Goal: Transaction & Acquisition: Purchase product/service

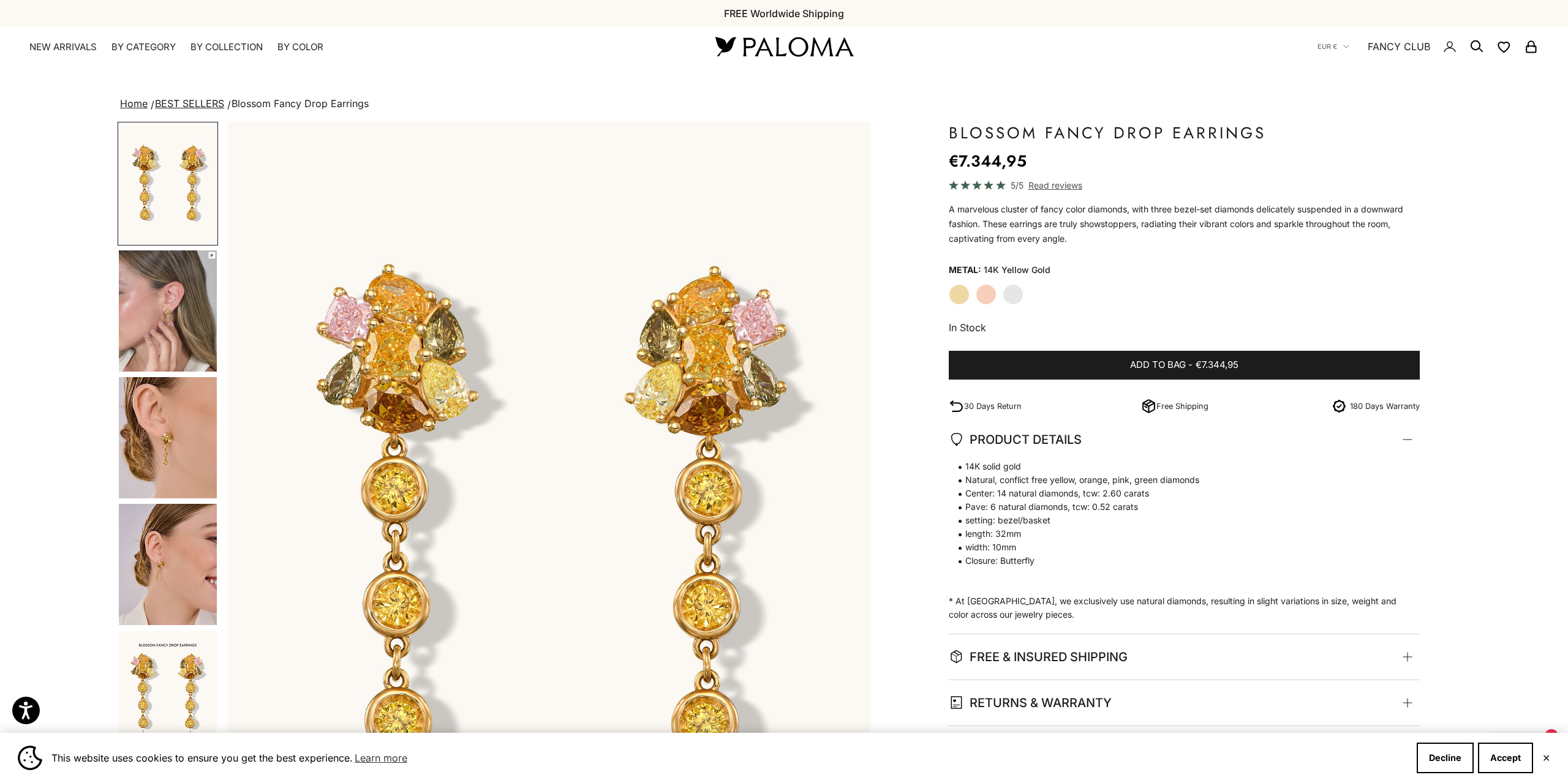
click at [852, 50] on img at bounding box center [783, 46] width 147 height 26
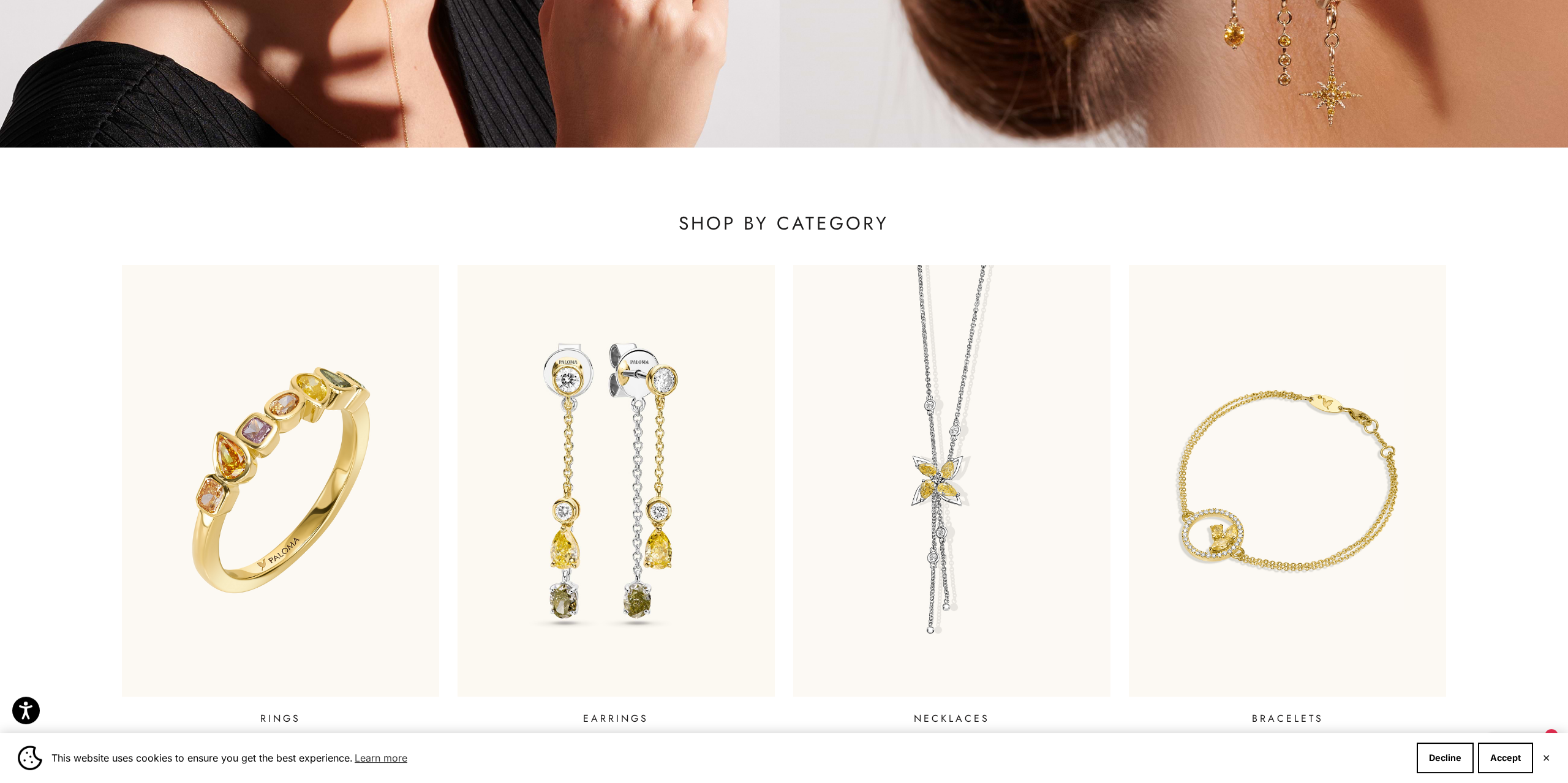
scroll to position [687, 0]
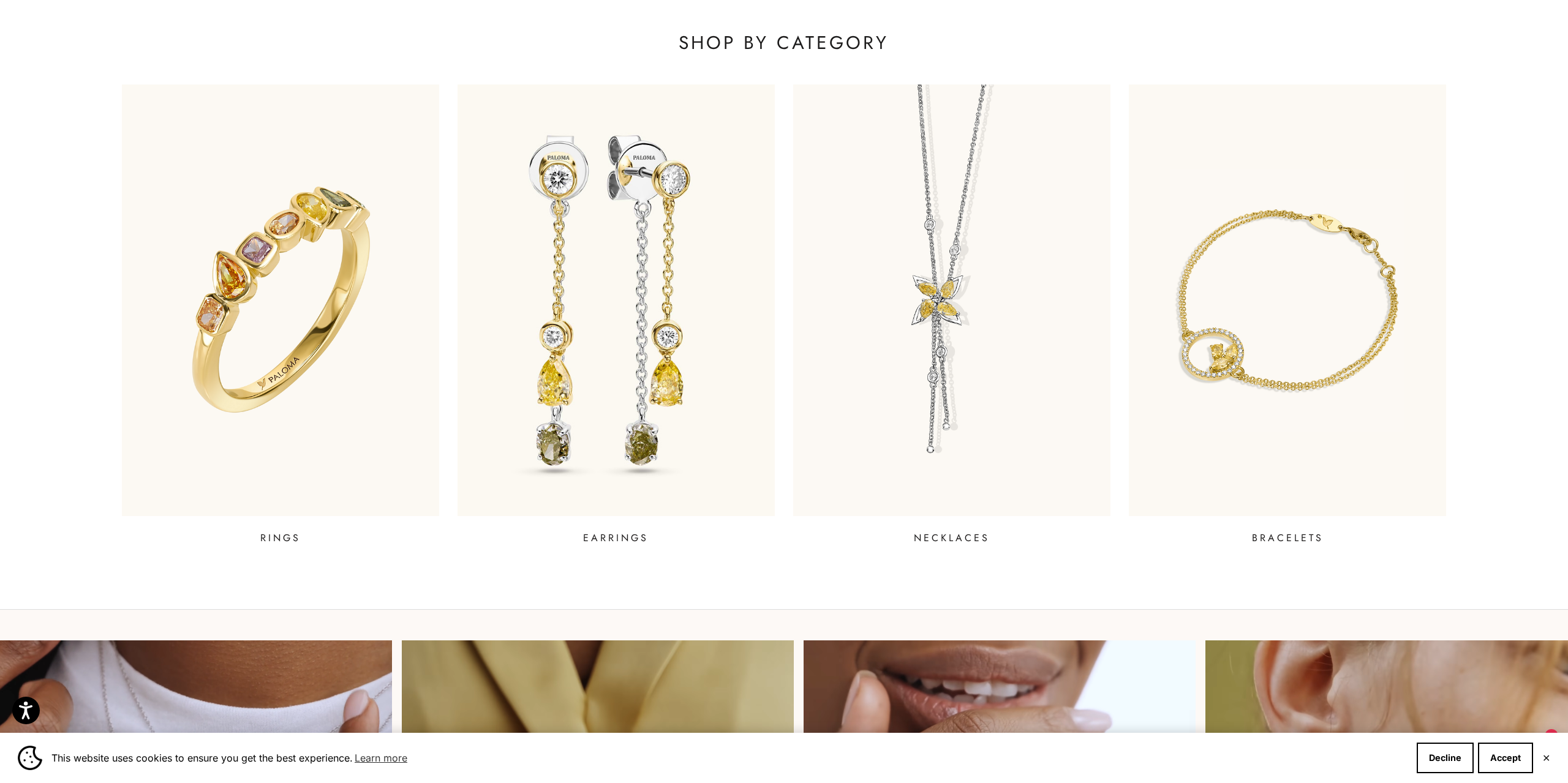
click at [696, 383] on img at bounding box center [616, 301] width 381 height 518
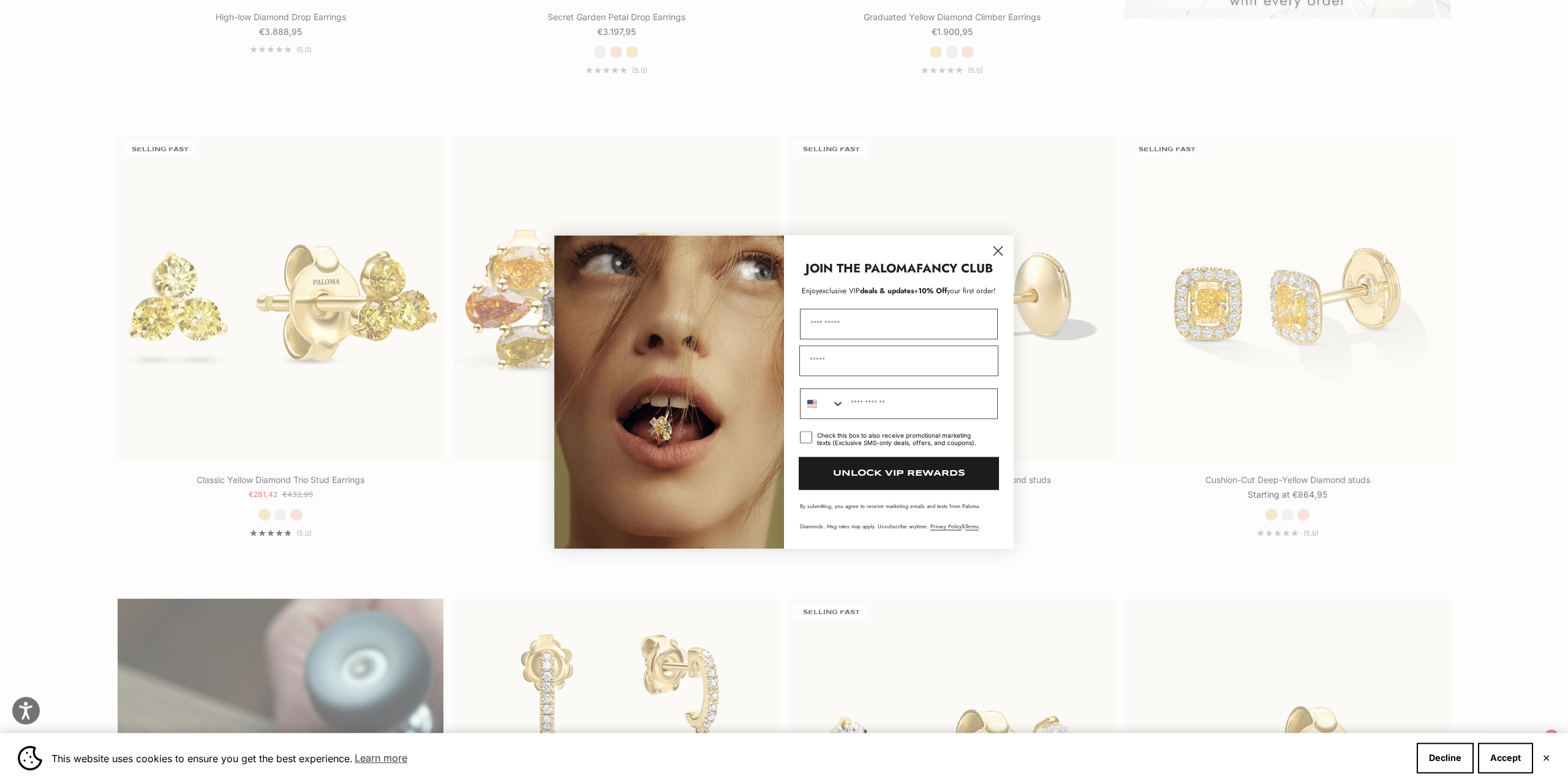
scroll to position [812, 0]
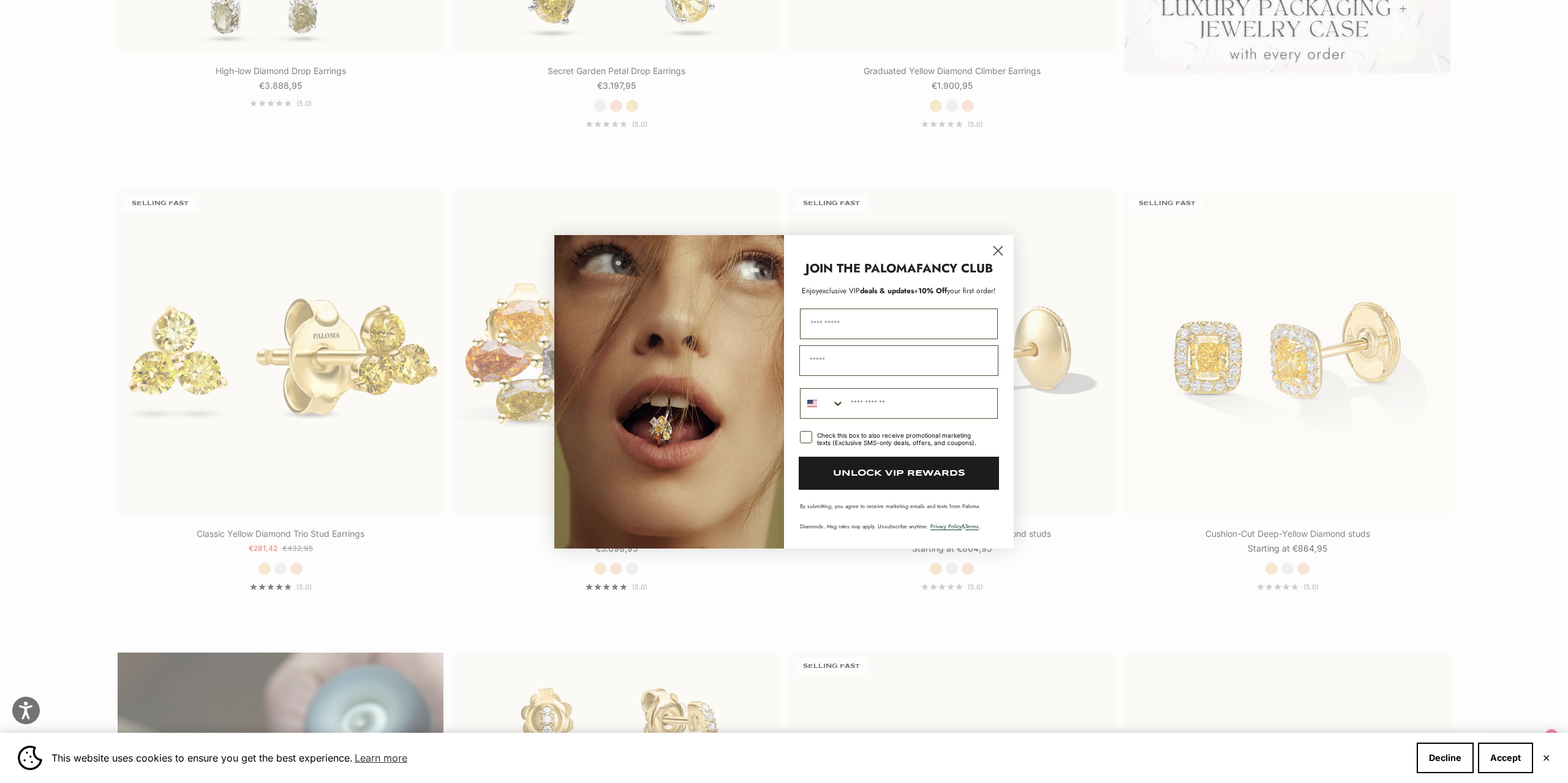
click at [999, 247] on circle "Close dialog" at bounding box center [998, 250] width 21 height 21
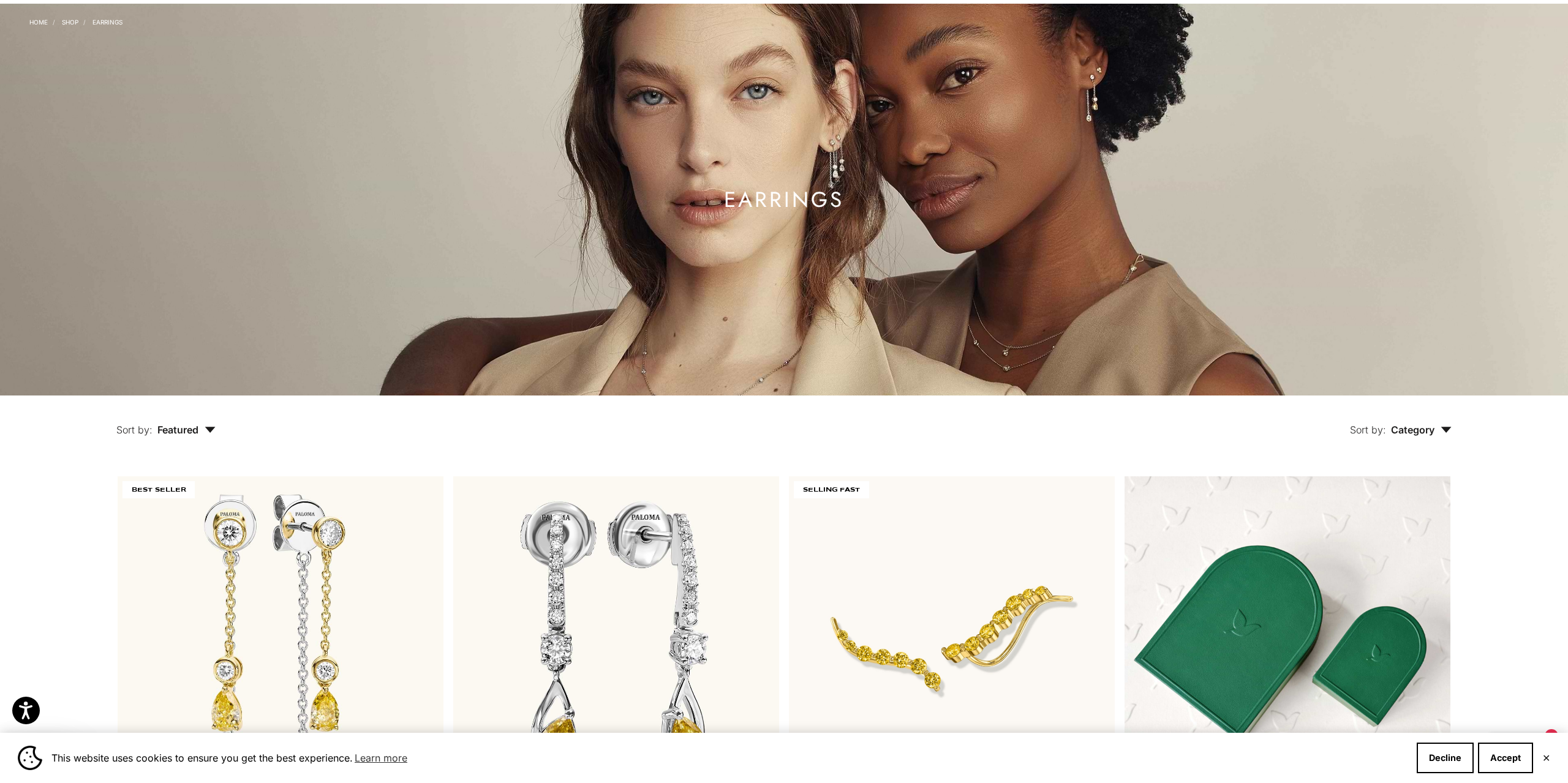
scroll to position [0, 0]
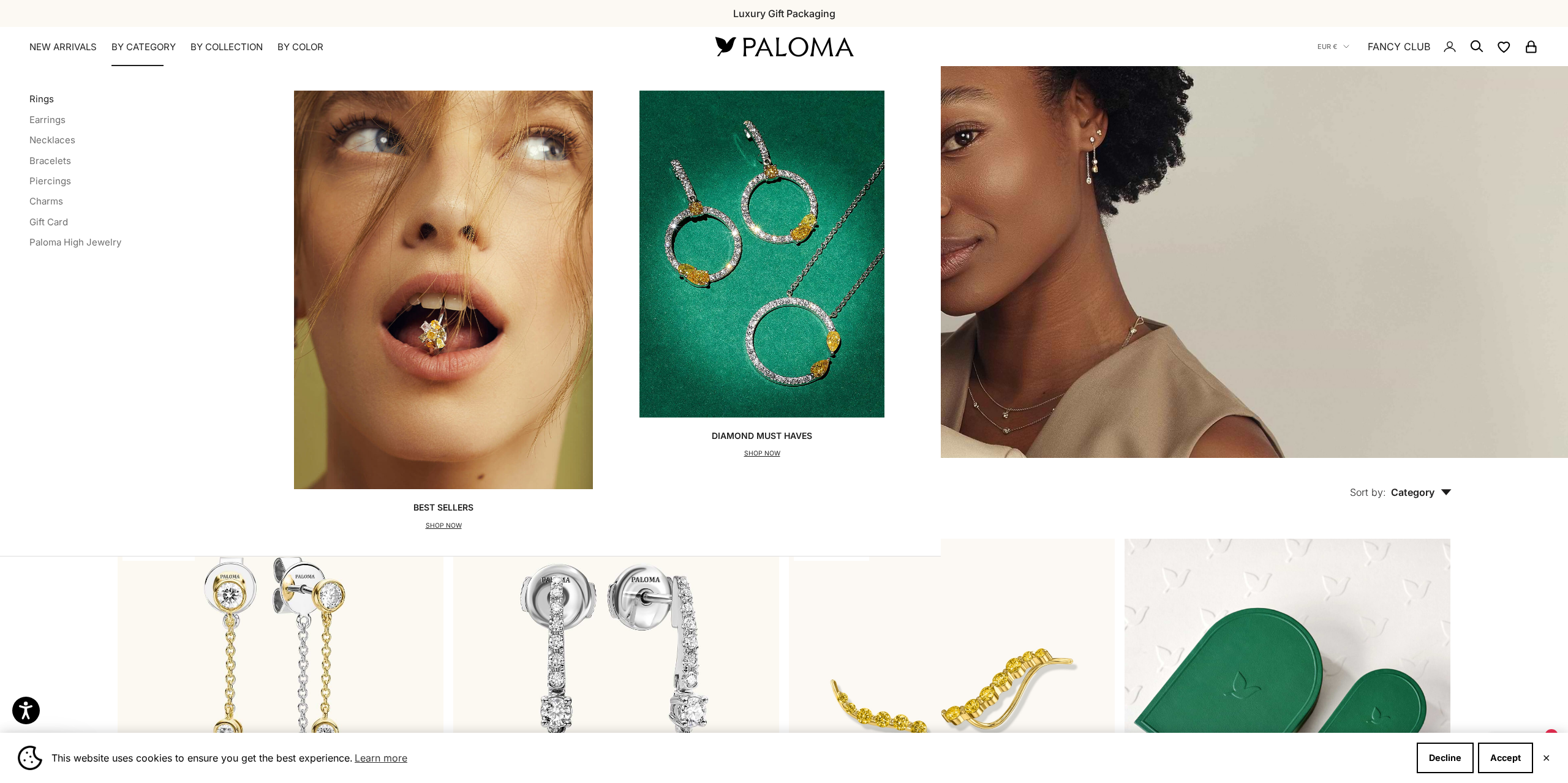
click at [45, 96] on link "Rings" at bounding box center [42, 98] width 24 height 11
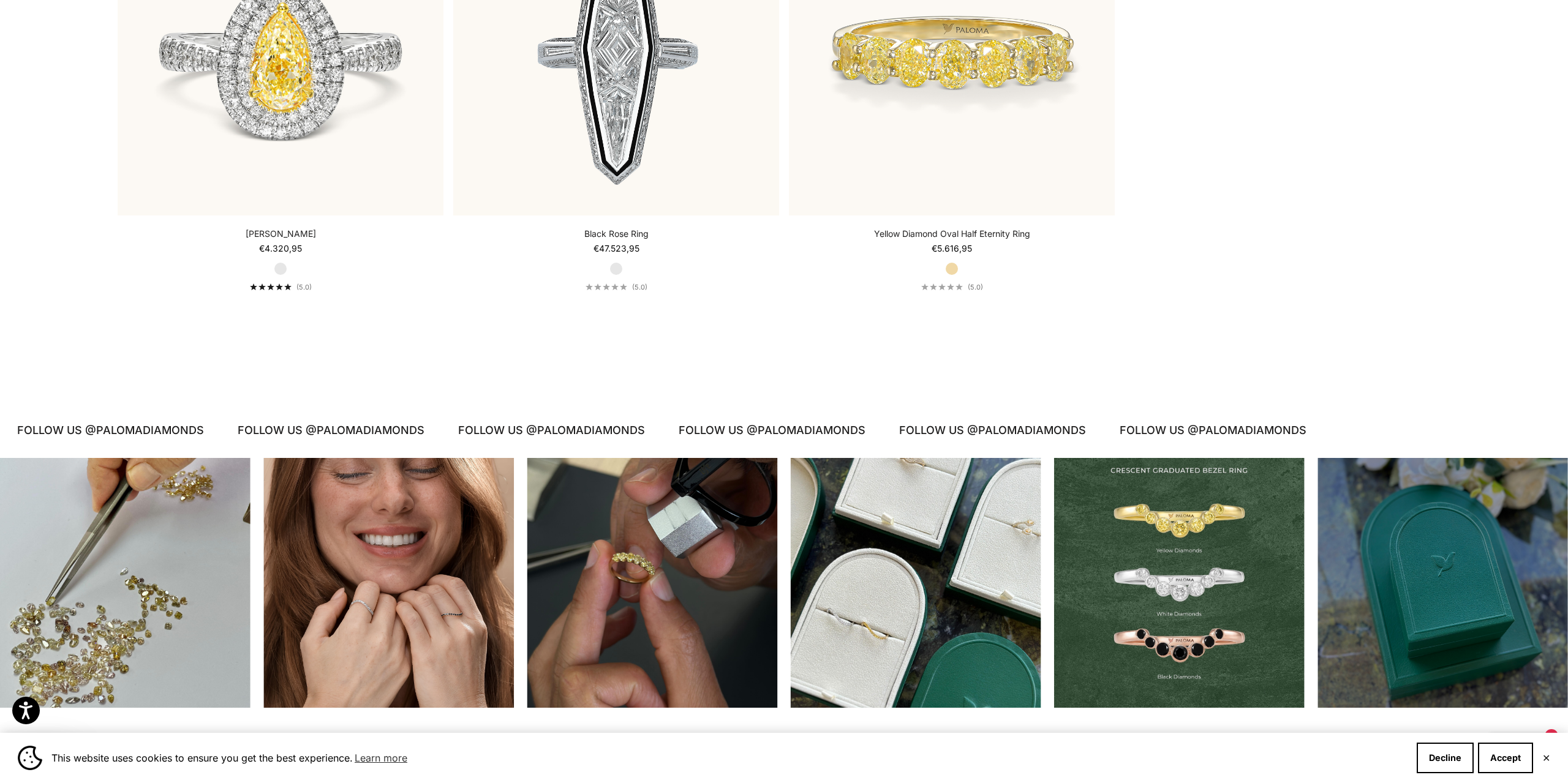
scroll to position [8370, 0]
